Goal: Information Seeking & Learning: Find specific fact

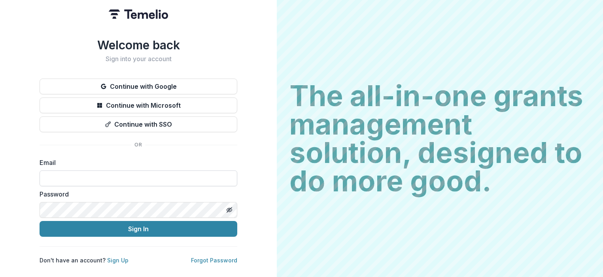
click at [93, 177] on input at bounding box center [139, 179] width 198 height 16
type input "**********"
click at [40, 221] on button "Sign In" at bounding box center [139, 229] width 198 height 16
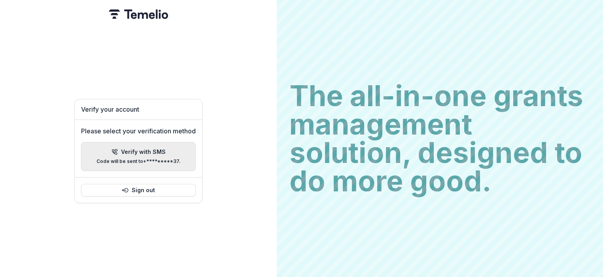
click at [164, 160] on p "Code will be sent to +*********37 ." at bounding box center [138, 162] width 84 height 6
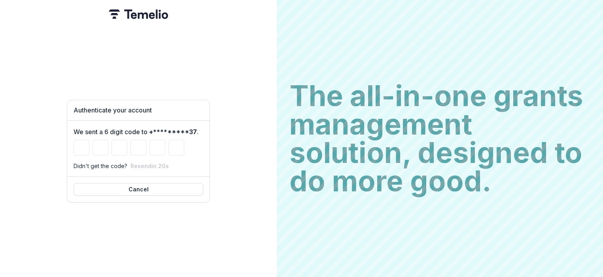
type input "*"
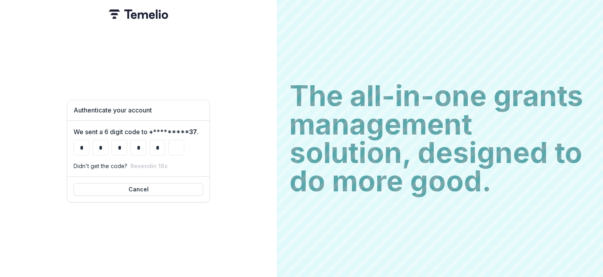
type input "*"
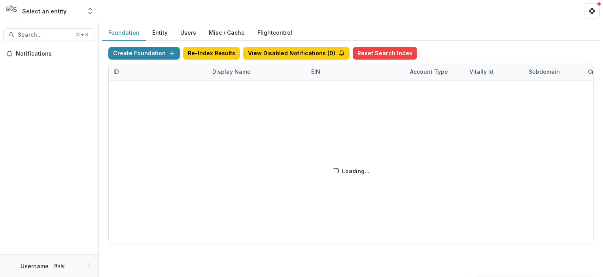
click at [189, 35] on button "Users" at bounding box center [188, 32] width 28 height 15
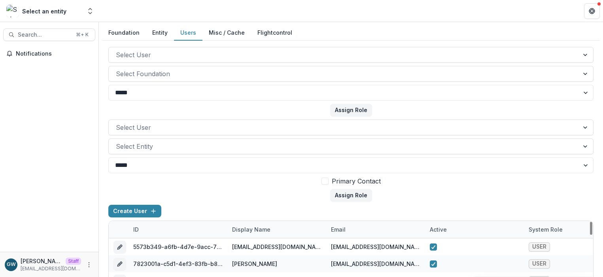
click at [342, 232] on div "email" at bounding box center [338, 230] width 24 height 8
click at [376, 161] on input at bounding box center [375, 165] width 95 height 13
paste input "**********"
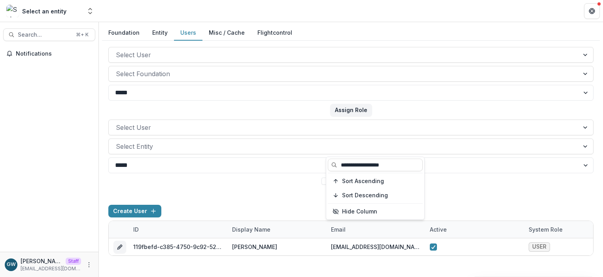
type input "**********"
click at [468, 187] on form "Select User Select Entity ***** **** Primary Contact Assign Role" at bounding box center [350, 161] width 485 height 82
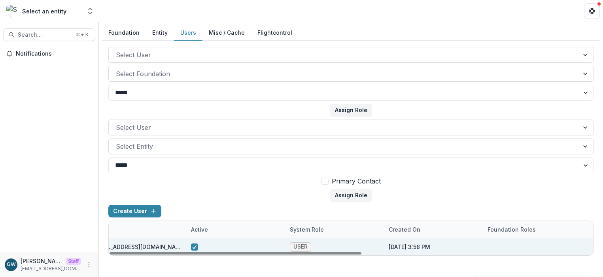
scroll to position [0, 445]
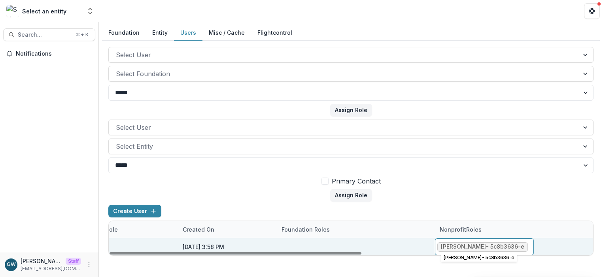
drag, startPoint x: 518, startPoint y: 247, endPoint x: 497, endPoint y: 247, distance: 21.3
drag, startPoint x: 485, startPoint y: 247, endPoint x: 518, endPoint y: 247, distance: 33.2
click at [518, 247] on div "Miriam Negron - 5c8b3636-e" at bounding box center [482, 247] width 83 height 7
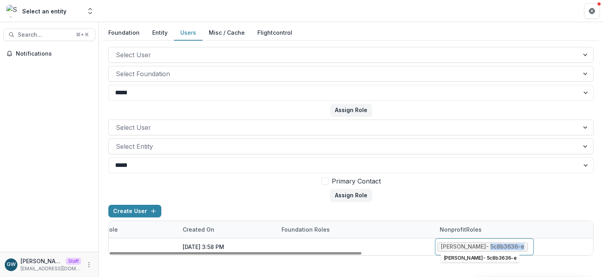
copy div "5c8b3636-e"
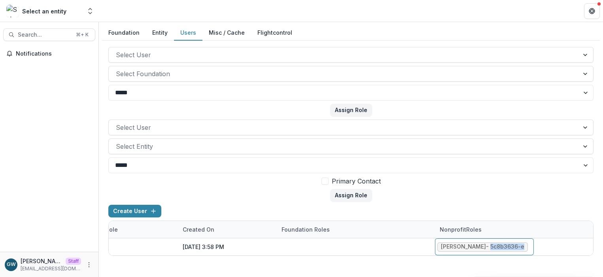
click at [153, 32] on button "Entity" at bounding box center [160, 32] width 28 height 15
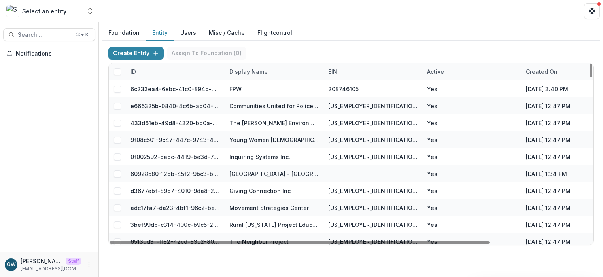
click at [128, 71] on div "ID" at bounding box center [133, 72] width 15 height 8
click at [142, 75] on div "ID" at bounding box center [175, 71] width 99 height 17
click at [148, 72] on div "ID" at bounding box center [175, 71] width 99 height 17
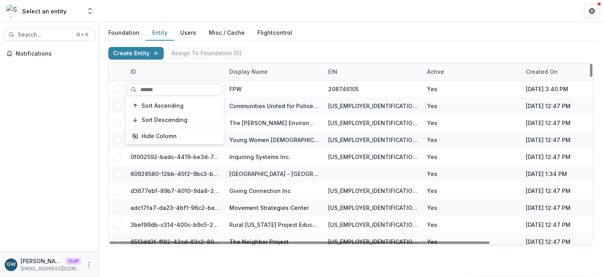
click at [146, 89] on input at bounding box center [174, 89] width 95 height 13
paste input "**********"
type input "**********"
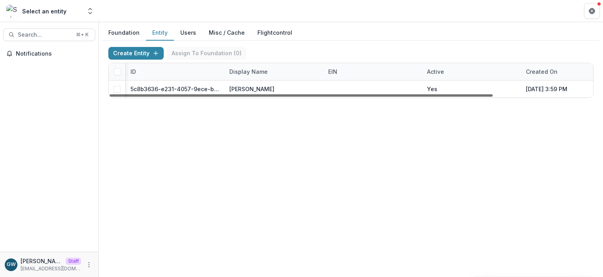
scroll to position [0, 126]
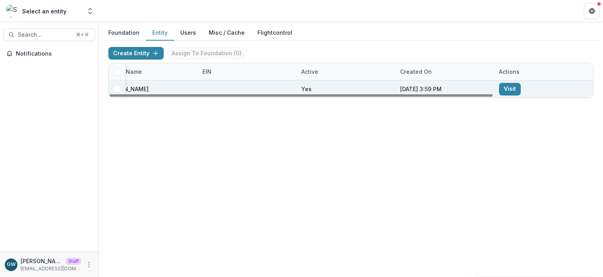
click at [505, 88] on link "Visit" at bounding box center [510, 89] width 22 height 13
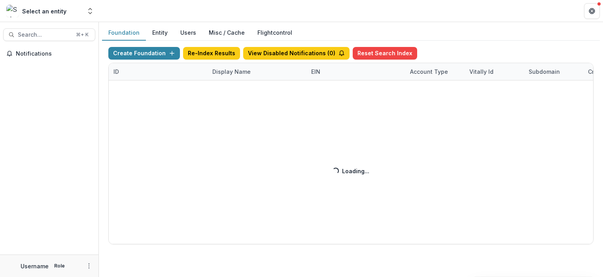
click at [242, 74] on div "Create Foundation Re-Index Results View Disabled Notifications ( 0 ) Reset Sear…" at bounding box center [350, 146] width 485 height 198
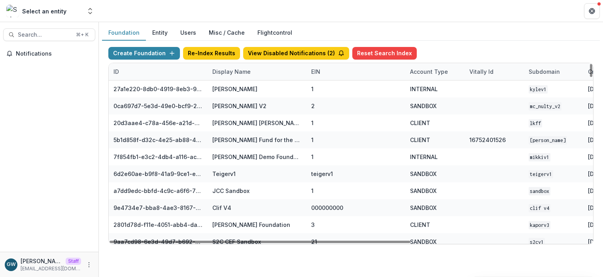
click at [237, 71] on div "Display Name" at bounding box center [231, 72] width 48 height 8
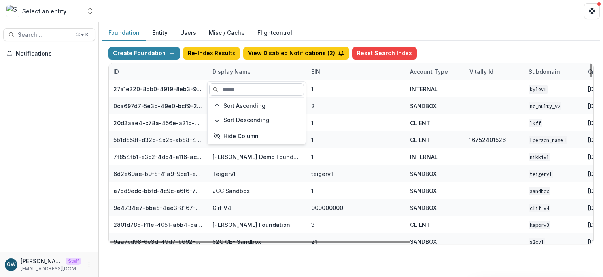
drag, startPoint x: 237, startPoint y: 88, endPoint x: 245, endPoint y: 87, distance: 8.1
click at [238, 88] on input at bounding box center [256, 89] width 95 height 13
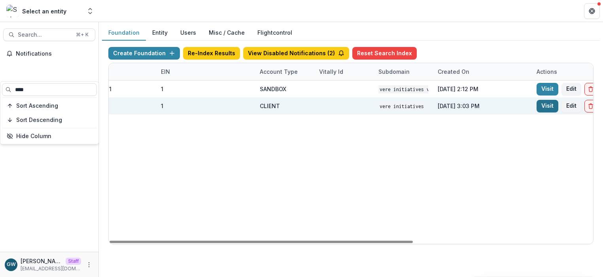
scroll to position [0, 286]
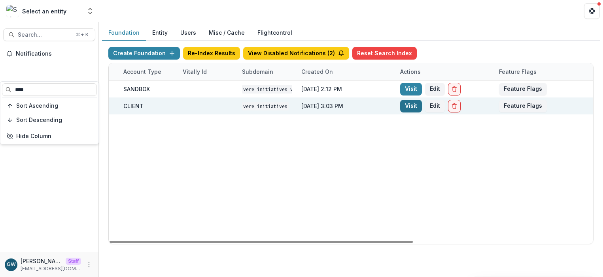
type input "****"
click at [402, 108] on link "Visit" at bounding box center [411, 106] width 22 height 13
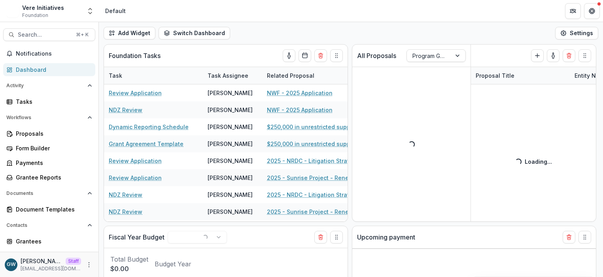
select select "**********"
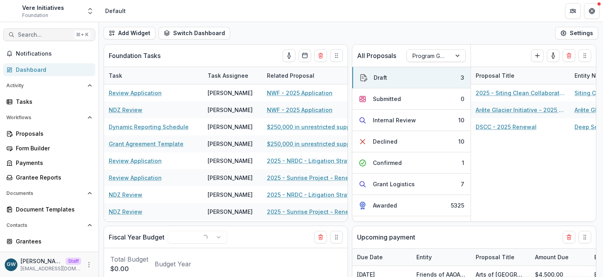
click at [54, 33] on span "Search..." at bounding box center [44, 35] width 53 height 7
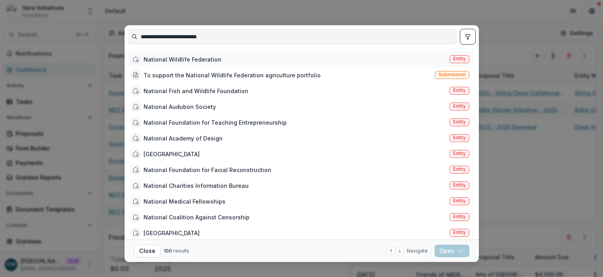
type input "**********"
click at [399, 56] on div "National Wildlife Federation Entity" at bounding box center [300, 59] width 345 height 16
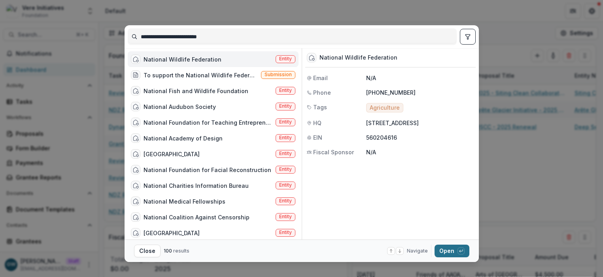
click at [449, 247] on button "Open with enter key" at bounding box center [451, 251] width 35 height 13
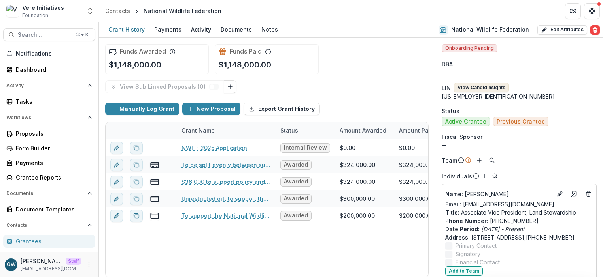
click at [465, 85] on button "View Candid Insights" at bounding box center [481, 87] width 55 height 9
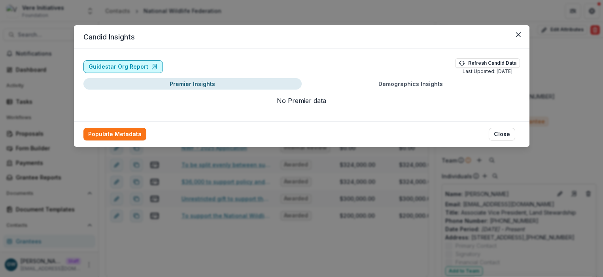
click at [123, 68] on link "Guidestar Org Report" at bounding box center [122, 66] width 79 height 13
click at [119, 66] on link "Guidestar Org Report" at bounding box center [122, 66] width 79 height 13
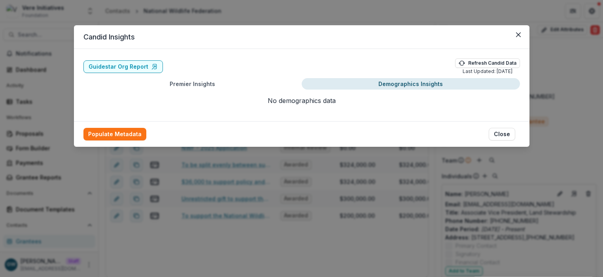
click at [373, 86] on button "Demographics Insights" at bounding box center [411, 83] width 218 height 11
click at [272, 84] on button "Premier Insights" at bounding box center [192, 83] width 218 height 11
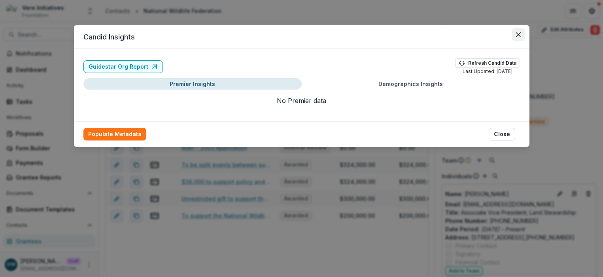
click at [521, 34] on button "Close" at bounding box center [518, 34] width 13 height 13
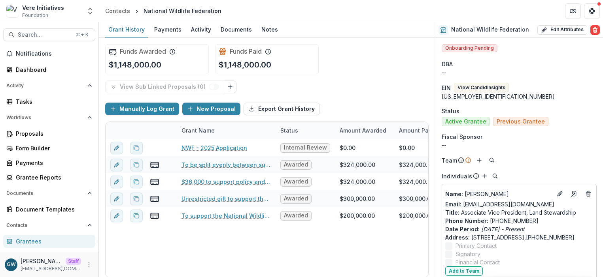
scroll to position [2, 0]
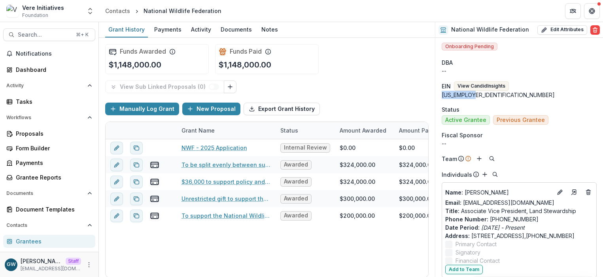
drag, startPoint x: 476, startPoint y: 95, endPoint x: 441, endPoint y: 95, distance: 34.4
click at [441, 95] on div "56-0204616" at bounding box center [518, 95] width 155 height 8
copy div "56-0204616"
drag, startPoint x: 476, startPoint y: 97, endPoint x: 438, endPoint y: 97, distance: 37.9
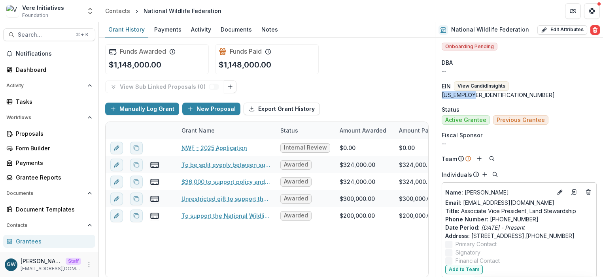
copy div "56-0204616"
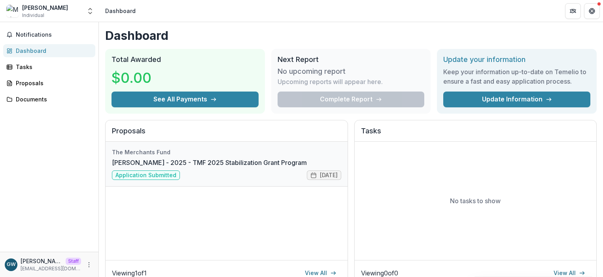
click at [200, 158] on link "miriam negron - 2025 - TMF 2025 Stabilization Grant Program" at bounding box center [209, 162] width 195 height 9
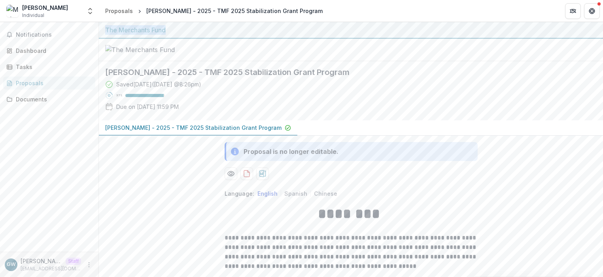
drag, startPoint x: 167, startPoint y: 30, endPoint x: 106, endPoint y: 32, distance: 61.3
click at [106, 32] on div "The Merchants Fund" at bounding box center [350, 29] width 491 height 9
copy div "The Merchants Fund"
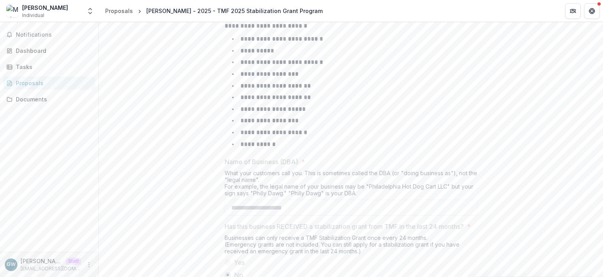
scroll to position [442, 0]
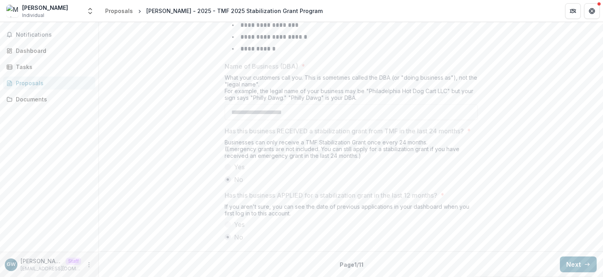
click at [568, 262] on button "Next" at bounding box center [578, 265] width 37 height 16
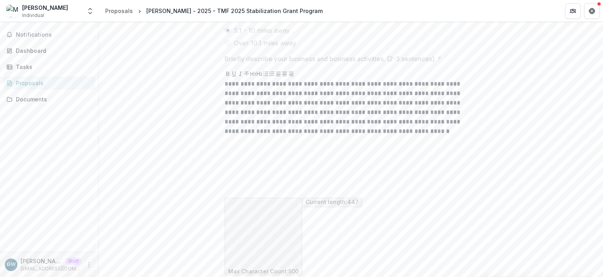
scroll to position [509, 0]
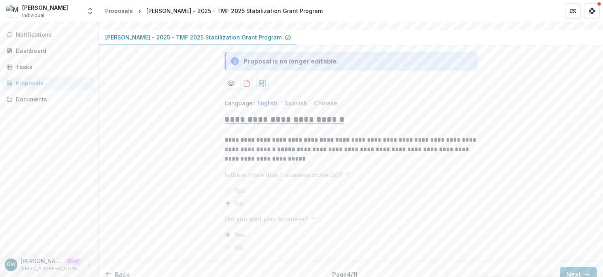
scroll to position [131, 0]
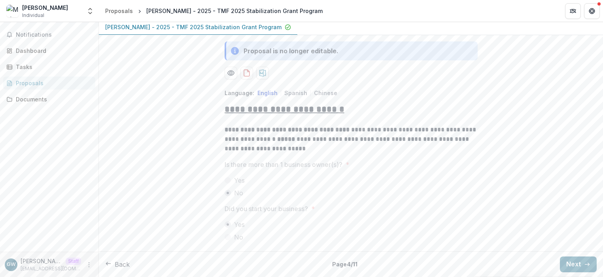
click at [564, 263] on button "Next" at bounding box center [578, 265] width 37 height 16
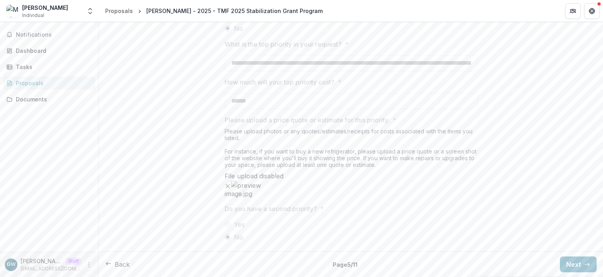
scroll to position [922, 0]
click at [574, 266] on button "Next" at bounding box center [578, 265] width 37 height 16
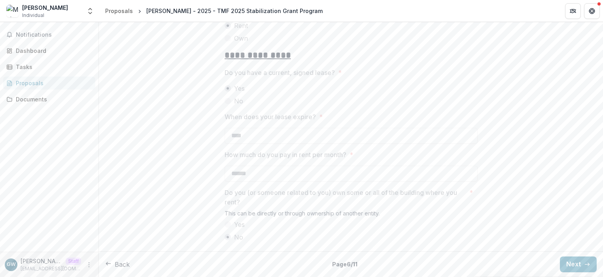
scroll to position [248, 0]
click at [566, 260] on button "Next" at bounding box center [578, 265] width 37 height 16
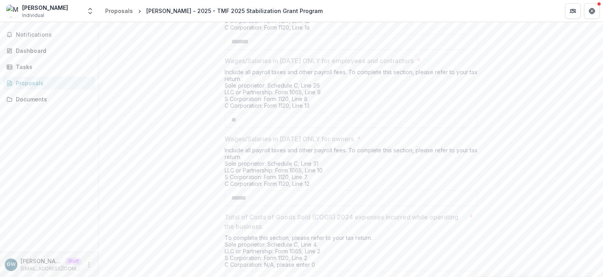
scroll to position [394, 0]
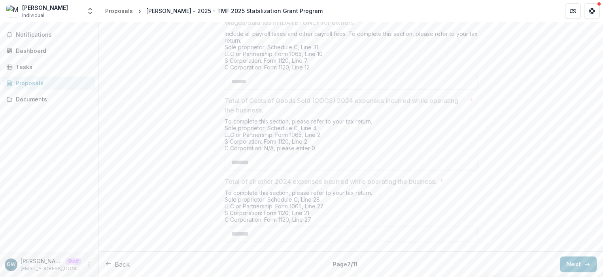
click at [570, 262] on button "Next" at bounding box center [578, 265] width 37 height 16
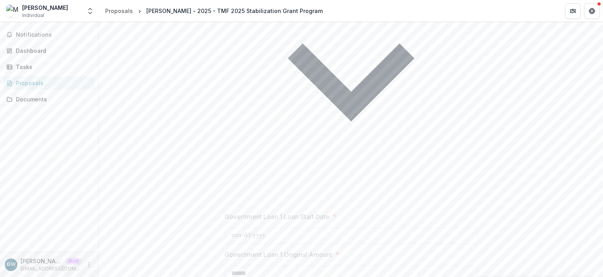
scroll to position [792, 0]
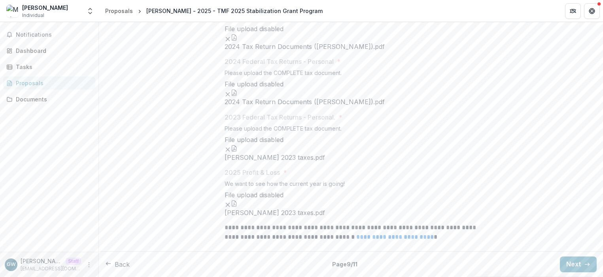
scroll to position [882, 0]
drag, startPoint x: 429, startPoint y: 245, endPoint x: 348, endPoint y: 245, distance: 81.0
click at [348, 242] on p "**********" at bounding box center [350, 232] width 253 height 19
copy link "**********"
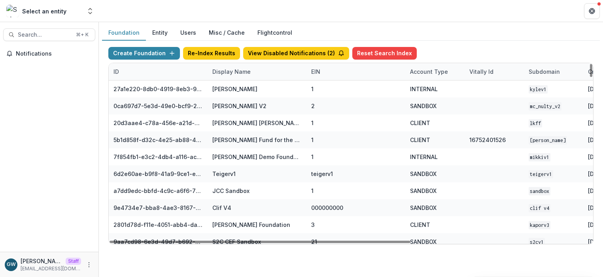
click at [227, 74] on div "Display Name" at bounding box center [231, 72] width 48 height 8
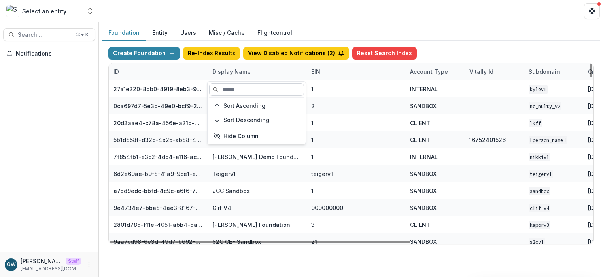
click at [239, 94] on input at bounding box center [256, 89] width 95 height 13
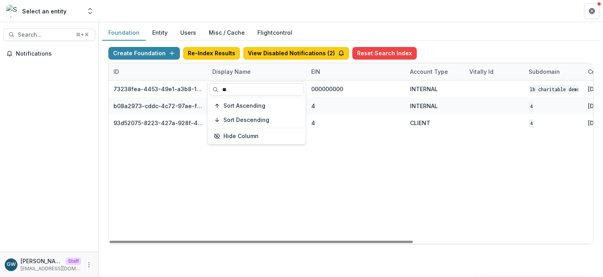
type input "**"
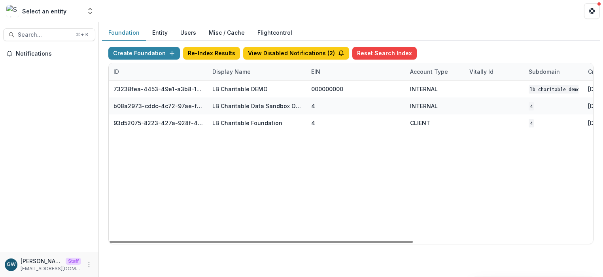
click at [508, 37] on div "Foundation Entity Users Misc / Cache Flightcontrol" at bounding box center [351, 32] width 498 height 15
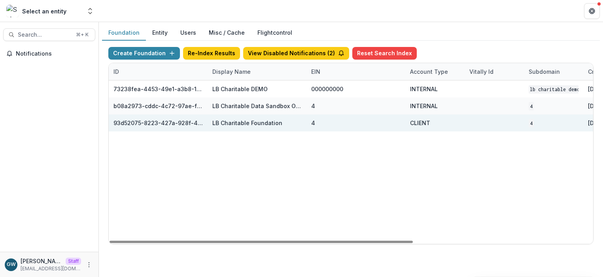
scroll to position [0, 286]
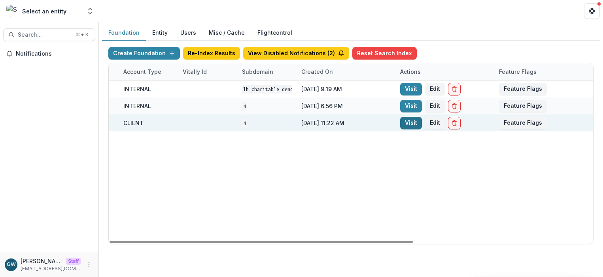
click at [407, 122] on link "Visit" at bounding box center [411, 123] width 22 height 13
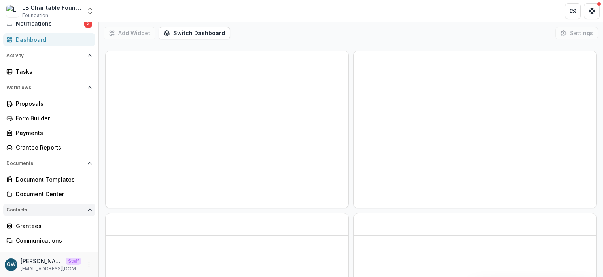
scroll to position [72, 0]
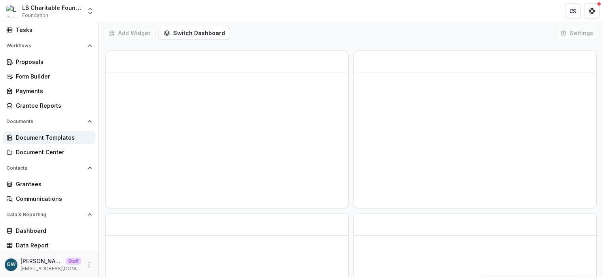
click at [53, 137] on div "Document Templates" at bounding box center [52, 138] width 73 height 8
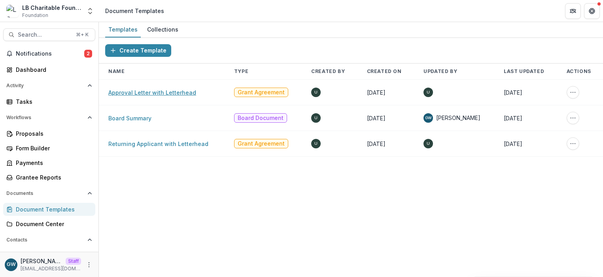
click at [169, 95] on link "Approval Letter with Letterhead" at bounding box center [152, 92] width 88 height 7
